Goal: Task Accomplishment & Management: Complete application form

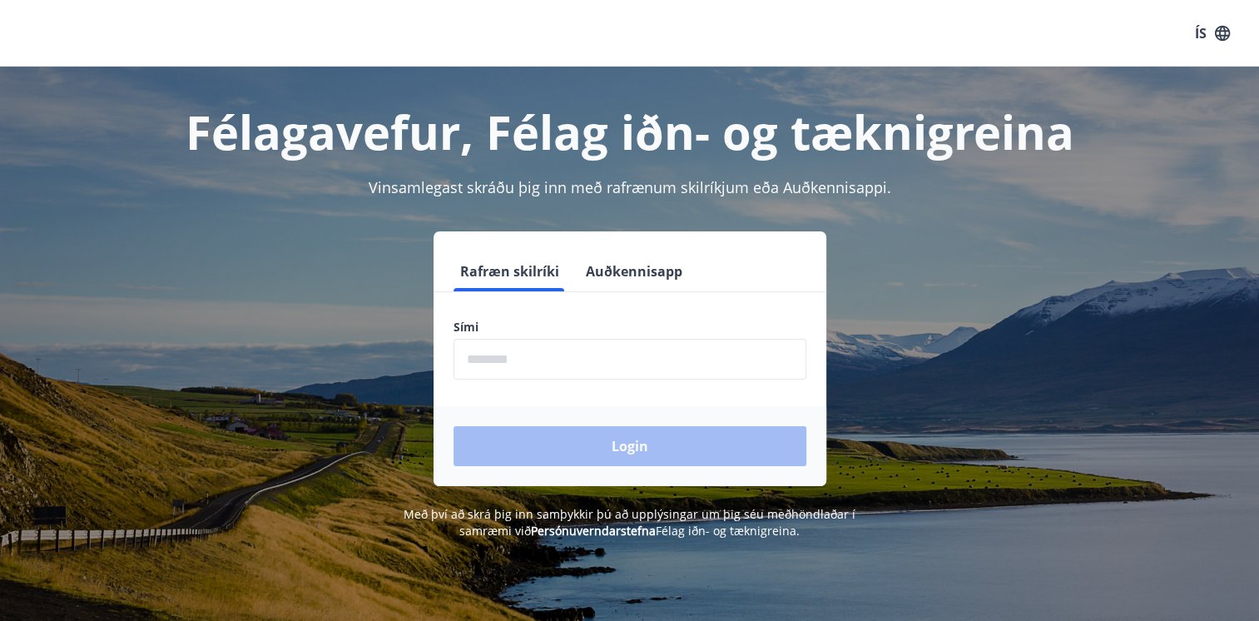
click at [490, 354] on input "phone" at bounding box center [629, 359] width 353 height 41
type input "********"
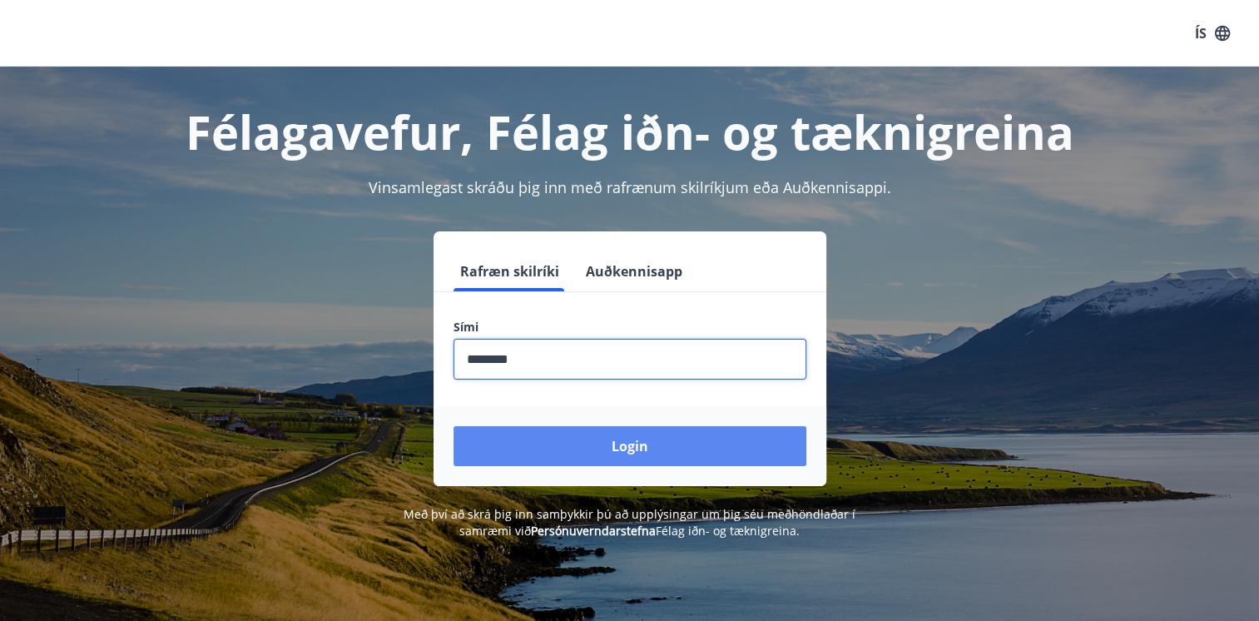
click at [622, 451] on button "Login" at bounding box center [629, 446] width 353 height 40
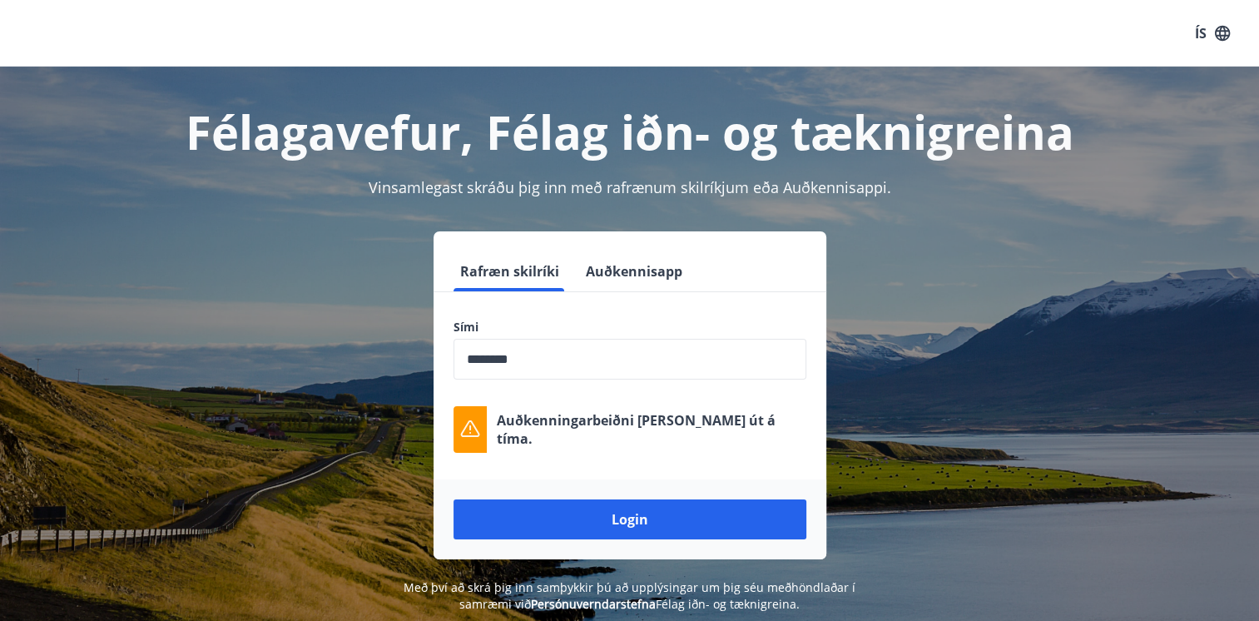
click at [839, 287] on div "Rafræn skilríki Auðkennisapp Sími ​ Auðkenningarbeiðni [PERSON_NAME] út á tíma.…" at bounding box center [630, 395] width 1158 height 328
